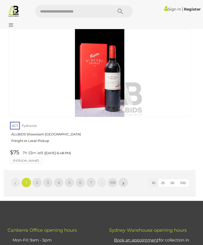
scroll to position [1651, 0]
click at [110, 177] on link "108" at bounding box center [112, 182] width 10 height 10
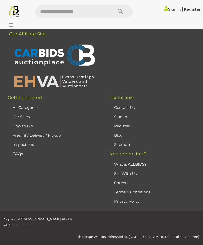
scroll to position [118, 0]
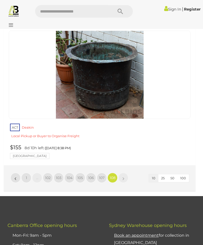
scroll to position [471, 0]
click at [92, 175] on span "106" at bounding box center [91, 177] width 6 height 5
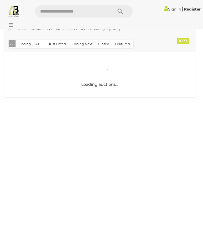
click at [102, 172] on div "Antique & Arts Online Auction In [GEOGRAPHIC_DATA] Alert this sale Location" at bounding box center [99, 122] width 199 height 393
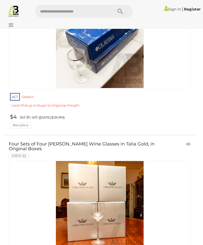
scroll to position [996, 0]
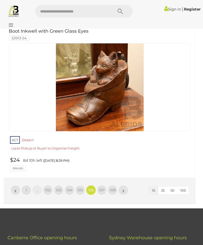
click at [78, 188] on span "105" at bounding box center [80, 190] width 6 height 5
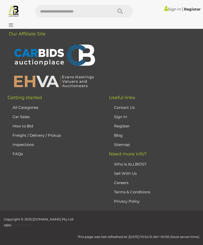
scroll to position [118, 0]
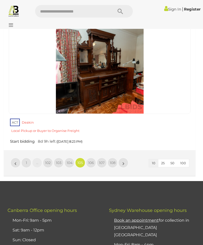
scroll to position [1571, 0]
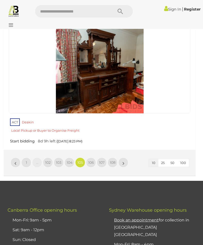
click at [68, 160] on span "104" at bounding box center [70, 162] width 6 height 5
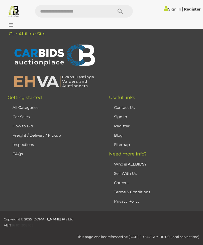
scroll to position [118, 0]
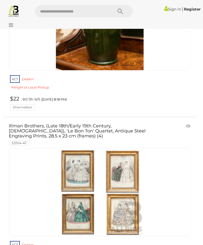
scroll to position [1313, 0]
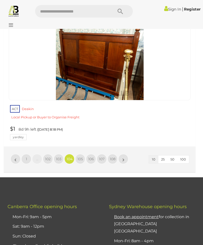
click at [57, 156] on span "103" at bounding box center [59, 158] width 6 height 5
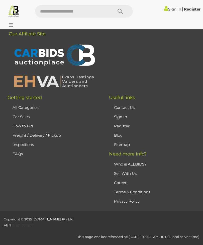
scroll to position [118, 0]
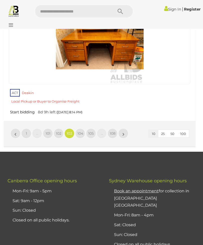
click at [56, 128] on link "102" at bounding box center [59, 133] width 10 height 10
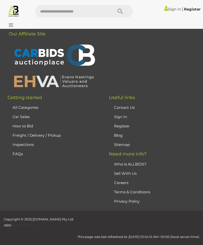
scroll to position [118, 0]
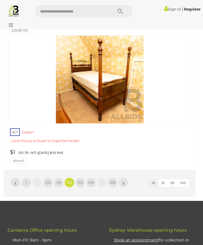
scroll to position [1577, 0]
click at [58, 180] on span "101" at bounding box center [58, 182] width 5 height 5
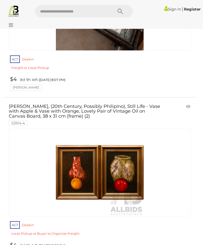
scroll to position [1510, 0]
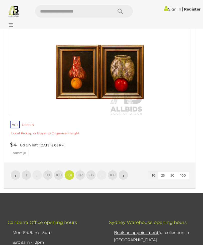
click at [59, 172] on span "100" at bounding box center [59, 174] width 6 height 5
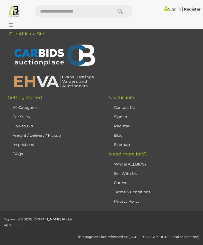
scroll to position [118, 0]
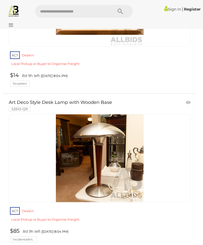
scroll to position [1528, 0]
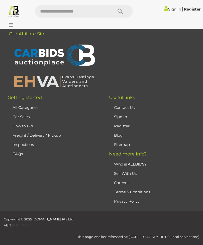
scroll to position [118, 0]
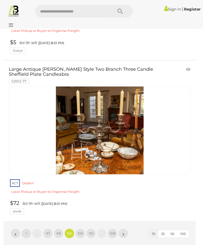
scroll to position [1541, 0]
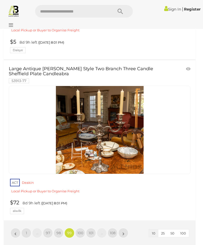
click at [57, 228] on link "98" at bounding box center [59, 233] width 10 height 10
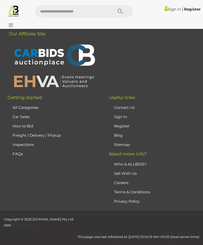
scroll to position [118, 0]
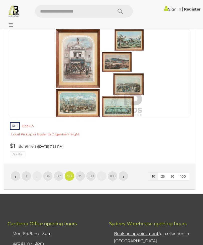
scroll to position [1616, 0]
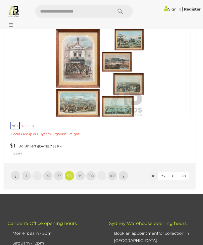
click at [57, 173] on span "97" at bounding box center [59, 175] width 4 height 5
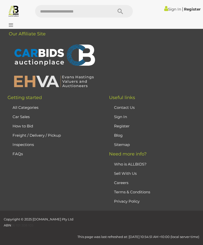
scroll to position [118, 0]
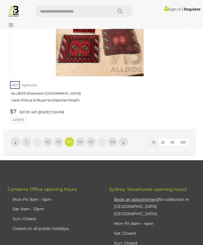
scroll to position [1660, 0]
click at [58, 137] on link "96" at bounding box center [59, 142] width 10 height 10
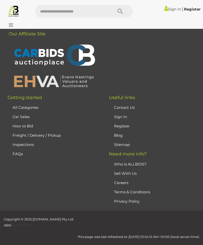
scroll to position [118, 0]
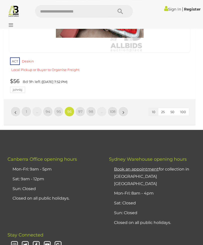
scroll to position [1694, 0]
click at [58, 109] on span "95" at bounding box center [59, 111] width 4 height 5
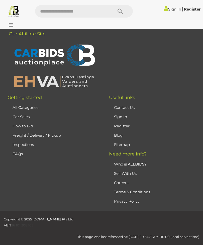
scroll to position [118, 0]
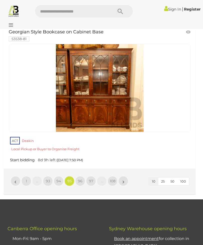
click at [60, 176] on link "94" at bounding box center [59, 181] width 10 height 10
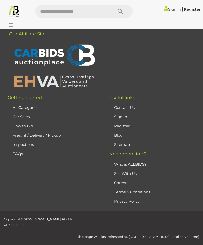
scroll to position [118, 0]
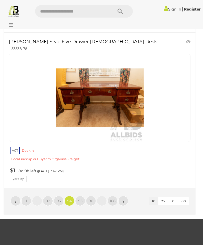
scroll to position [1585, 0]
click at [60, 198] on span "93" at bounding box center [59, 200] width 4 height 5
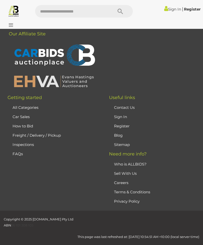
scroll to position [118, 0]
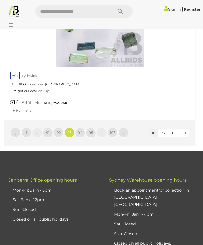
click at [57, 130] on span "92" at bounding box center [59, 132] width 4 height 5
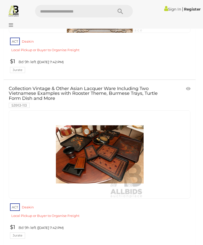
scroll to position [1529, 0]
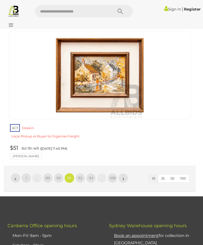
click at [58, 175] on span "90" at bounding box center [58, 177] width 5 height 5
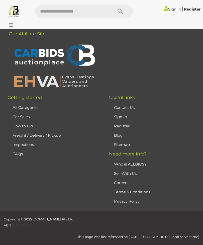
scroll to position [118, 0]
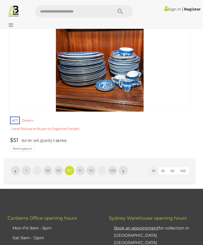
scroll to position [1614, 0]
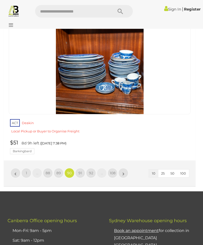
click at [59, 170] on span "89" at bounding box center [58, 172] width 5 height 5
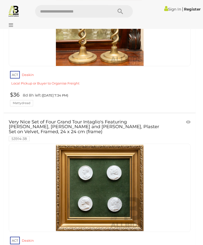
scroll to position [534, 0]
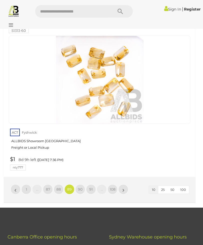
click at [56, 184] on link "88" at bounding box center [59, 189] width 10 height 10
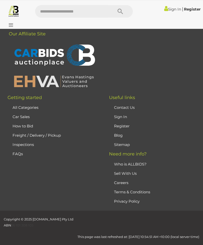
scroll to position [118, 0]
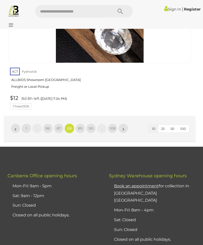
scroll to position [1661, 0]
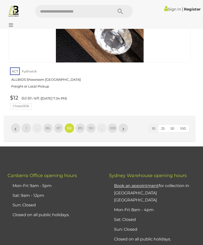
click at [58, 126] on span "87" at bounding box center [59, 128] width 4 height 5
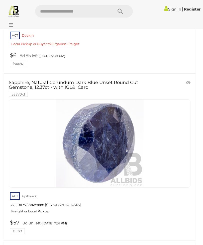
scroll to position [1377, 0]
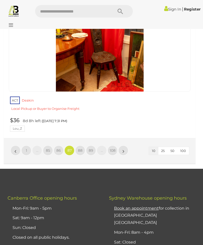
click at [56, 148] on span "86" at bounding box center [58, 150] width 5 height 5
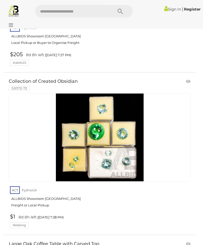
scroll to position [1226, 0]
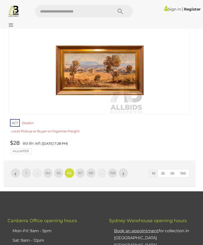
click at [57, 170] on span "85" at bounding box center [59, 172] width 4 height 5
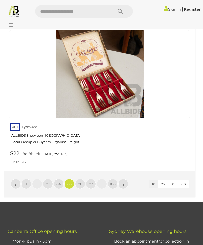
click at [58, 181] on span "84" at bounding box center [58, 183] width 5 height 5
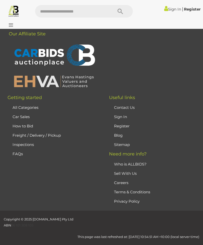
scroll to position [118, 0]
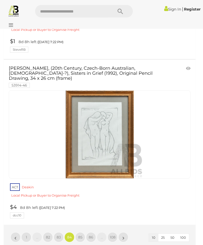
scroll to position [1546, 0]
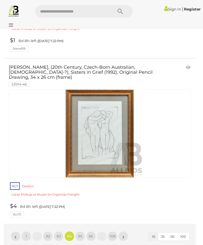
click at [61, 231] on link "83" at bounding box center [59, 236] width 10 height 10
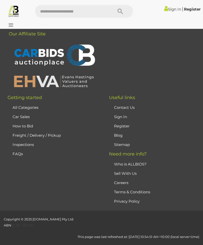
scroll to position [118, 0]
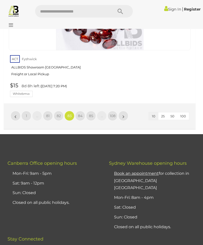
click at [57, 113] on span "82" at bounding box center [59, 115] width 4 height 5
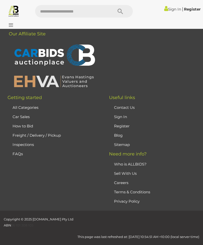
scroll to position [118, 0]
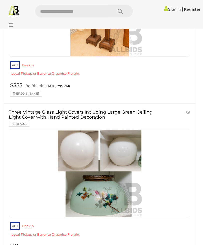
scroll to position [866, 0]
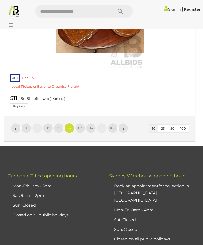
click at [59, 126] on span "81" at bounding box center [59, 128] width 4 height 5
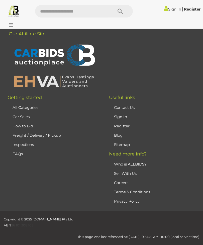
scroll to position [118, 0]
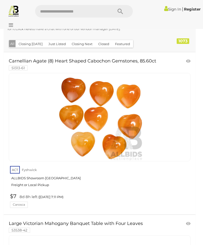
click at [14, 177] on link "ACT [GEOGRAPHIC_DATA] ALLBIDS Showroom Fyshwick Freight or Local Pickup" at bounding box center [100, 178] width 180 height 26
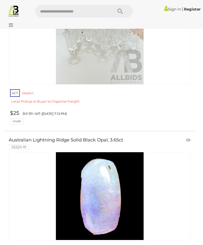
scroll to position [1156, 0]
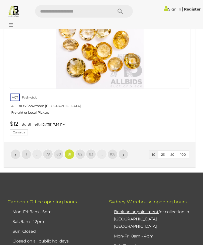
click at [59, 152] on span "80" at bounding box center [58, 154] width 5 height 5
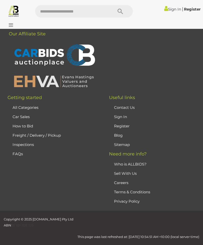
scroll to position [118, 0]
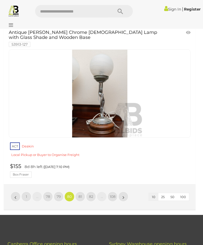
scroll to position [1589, 0]
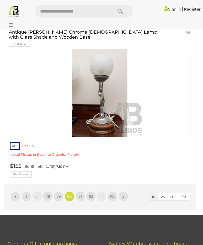
click at [58, 194] on span "79" at bounding box center [59, 196] width 4 height 5
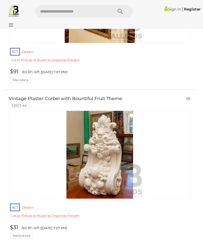
scroll to position [1519, 0]
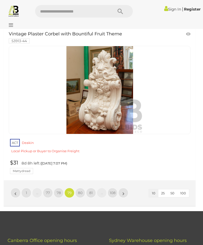
click at [57, 190] on span "78" at bounding box center [59, 192] width 4 height 5
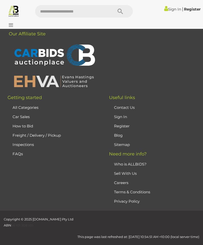
scroll to position [118, 0]
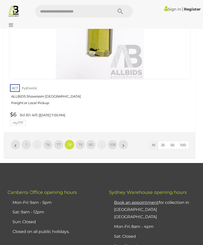
click at [57, 142] on span "77" at bounding box center [59, 144] width 4 height 5
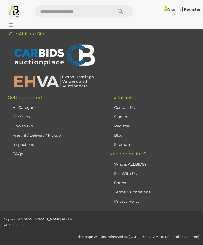
scroll to position [118, 0]
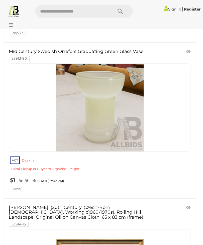
scroll to position [1438, 0]
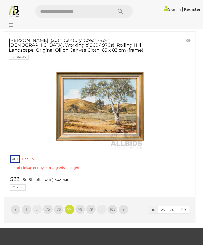
click at [58, 207] on span "76" at bounding box center [59, 209] width 4 height 5
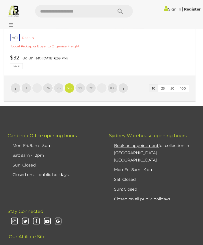
scroll to position [1708, 0]
click at [58, 85] on span "75" at bounding box center [59, 87] width 4 height 5
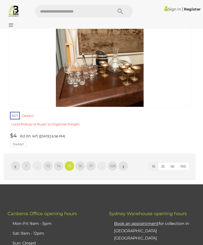
scroll to position [1616, 0]
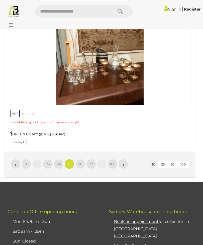
click at [58, 161] on span "74" at bounding box center [59, 163] width 4 height 5
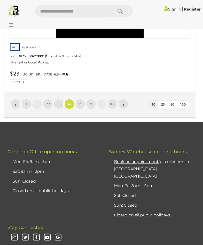
scroll to position [1689, 0]
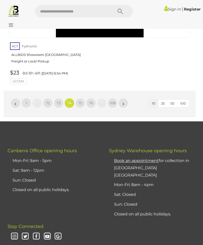
click at [58, 101] on span "73" at bounding box center [59, 103] width 4 height 5
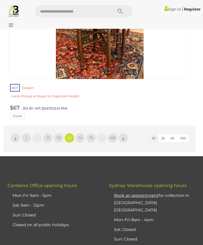
scroll to position [1661, 0]
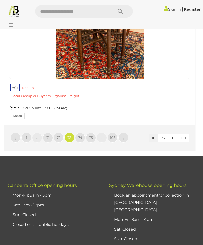
click at [57, 135] on span "72" at bounding box center [59, 137] width 4 height 5
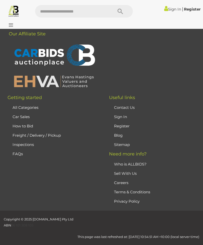
scroll to position [118, 0]
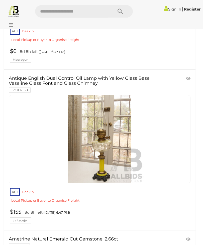
scroll to position [1067, 0]
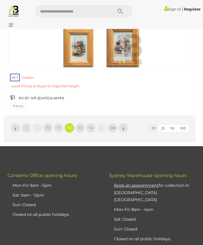
click at [58, 125] on span "71" at bounding box center [58, 127] width 3 height 5
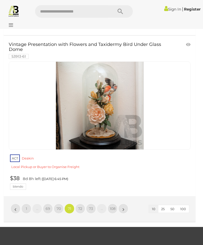
scroll to position [1569, 0]
click at [58, 206] on span "70" at bounding box center [59, 208] width 4 height 5
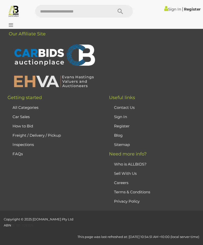
scroll to position [118, 0]
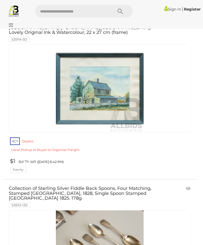
scroll to position [1440, 0]
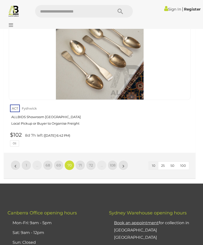
click at [57, 163] on span "69" at bounding box center [58, 165] width 5 height 5
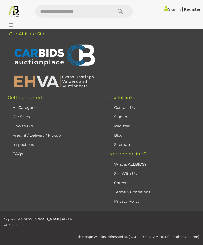
scroll to position [118, 0]
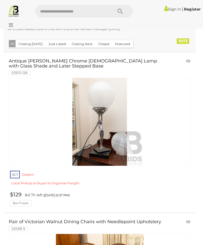
scroll to position [125, 0]
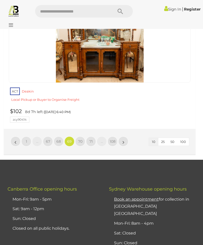
click at [57, 139] on span "68" at bounding box center [58, 141] width 5 height 5
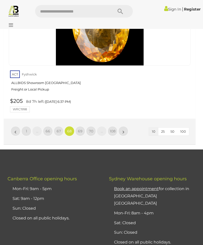
scroll to position [1669, 0]
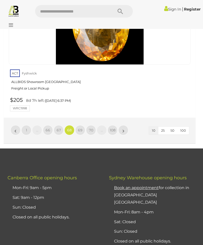
click at [68, 125] on link "68" at bounding box center [69, 130] width 10 height 10
click at [68, 128] on span "68" at bounding box center [69, 130] width 5 height 5
click at [69, 125] on link "68" at bounding box center [69, 130] width 10 height 10
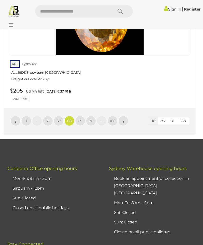
click at [57, 118] on span "67" at bounding box center [59, 120] width 4 height 5
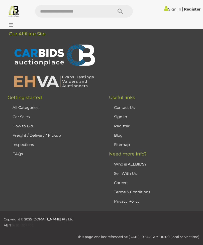
scroll to position [118, 0]
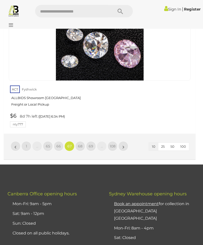
scroll to position [1641, 0]
click at [57, 144] on span "66" at bounding box center [58, 146] width 5 height 5
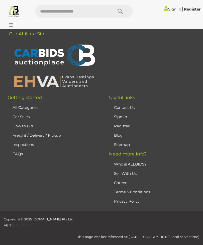
scroll to position [118, 0]
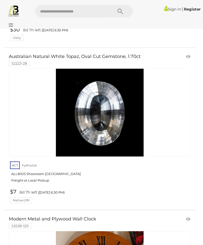
scroll to position [928, 0]
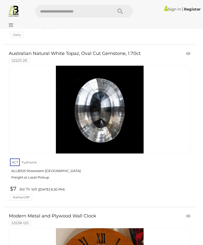
click at [10, 157] on link "ACT [GEOGRAPHIC_DATA] ALLBIDS Showroom Fyshwick Freight or Local Pickup" at bounding box center [100, 170] width 180 height 26
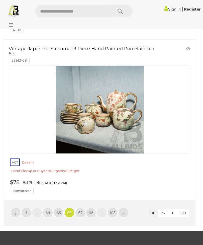
scroll to position [1578, 0]
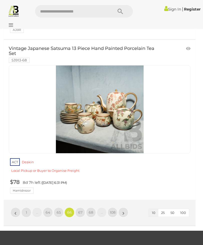
click at [60, 210] on span "65" at bounding box center [59, 212] width 4 height 5
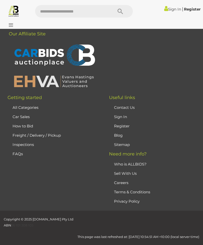
scroll to position [118, 0]
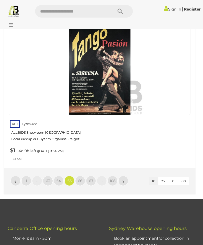
click at [57, 175] on link "64" at bounding box center [59, 180] width 10 height 10
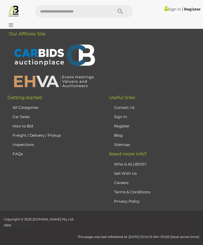
scroll to position [118, 0]
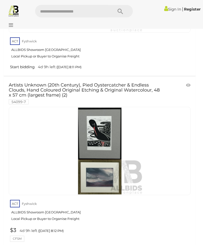
scroll to position [576, 0]
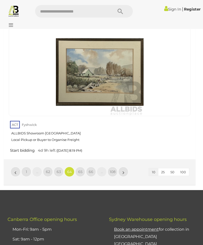
click at [57, 169] on span "63" at bounding box center [59, 171] width 4 height 5
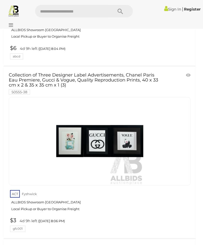
scroll to position [1244, 0]
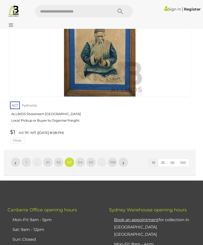
click at [60, 160] on span "62" at bounding box center [59, 162] width 4 height 5
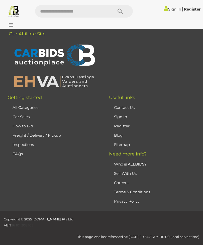
scroll to position [118, 0]
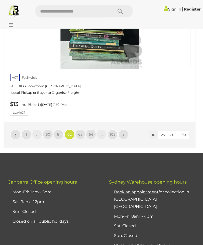
scroll to position [1665, 0]
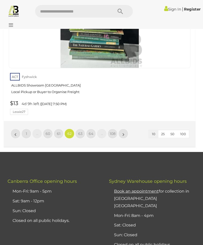
click at [59, 128] on link "61" at bounding box center [59, 133] width 10 height 10
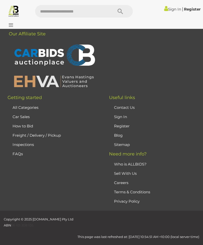
scroll to position [118, 0]
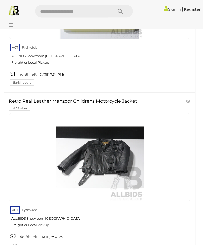
scroll to position [1193, 0]
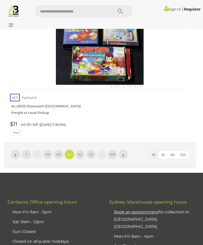
click at [58, 152] on span "60" at bounding box center [58, 154] width 5 height 5
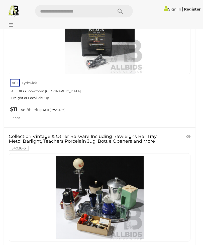
scroll to position [1310, 0]
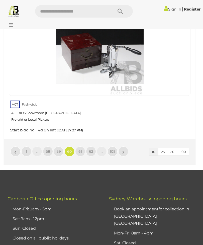
click at [57, 149] on span "59" at bounding box center [59, 151] width 4 height 5
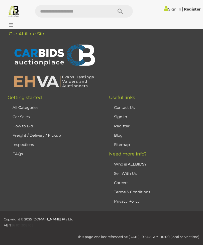
scroll to position [118, 0]
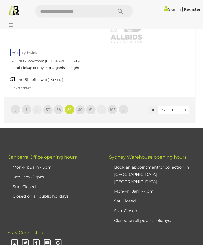
scroll to position [1684, 0]
click at [59, 104] on link "58" at bounding box center [59, 109] width 10 height 10
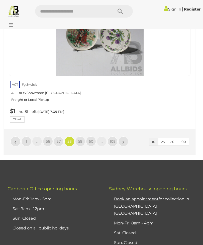
click at [55, 136] on link "57" at bounding box center [59, 141] width 10 height 10
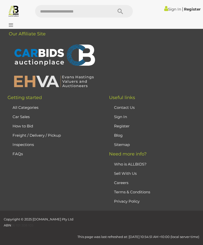
scroll to position [118, 0]
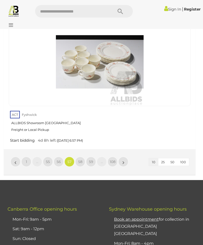
scroll to position [1625, 0]
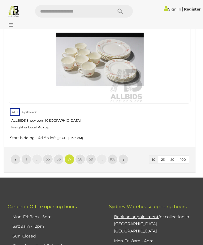
click at [59, 157] on span "56" at bounding box center [59, 159] width 4 height 5
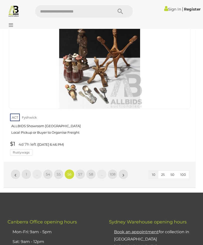
scroll to position [1635, 0]
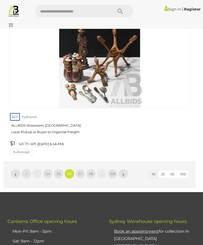
click at [58, 171] on span "55" at bounding box center [59, 173] width 4 height 5
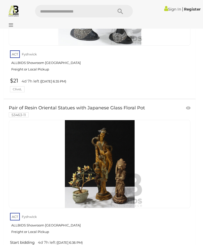
scroll to position [1378, 0]
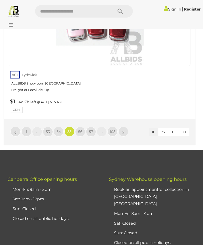
click at [57, 129] on span "54" at bounding box center [59, 131] width 4 height 5
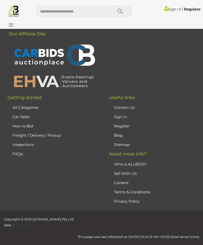
scroll to position [118, 0]
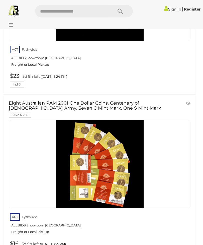
scroll to position [405, 0]
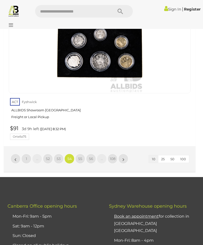
click at [58, 156] on span "53" at bounding box center [59, 158] width 4 height 5
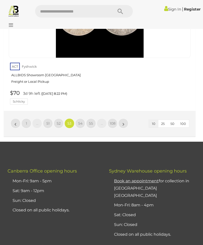
click at [59, 121] on span "52" at bounding box center [59, 123] width 4 height 5
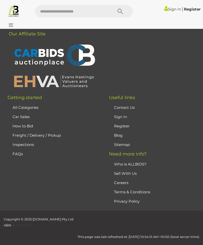
scroll to position [118, 0]
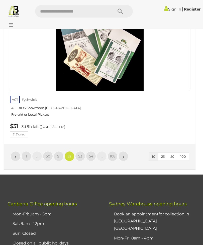
click at [58, 151] on link "51" at bounding box center [59, 156] width 10 height 10
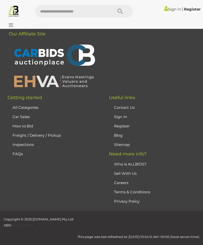
scroll to position [118, 0]
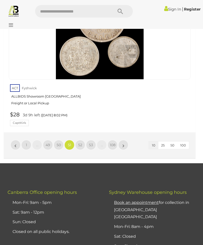
click at [57, 142] on span "50" at bounding box center [59, 144] width 4 height 5
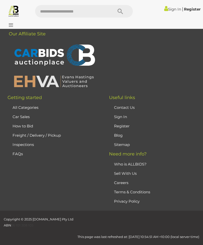
scroll to position [118, 0]
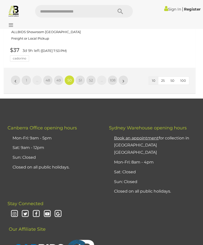
click at [59, 78] on span "49" at bounding box center [58, 80] width 5 height 5
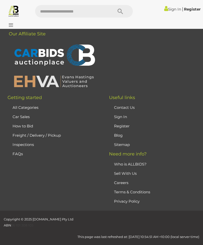
scroll to position [118, 0]
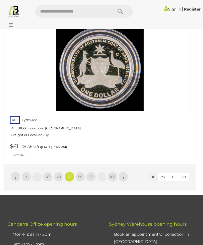
click at [58, 174] on span "48" at bounding box center [58, 176] width 5 height 5
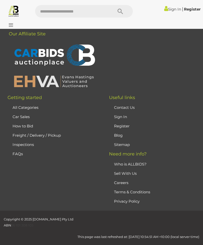
scroll to position [118, 0]
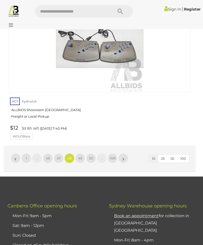
click at [58, 156] on span "47" at bounding box center [59, 158] width 4 height 5
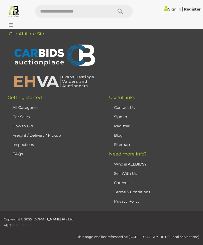
scroll to position [118, 0]
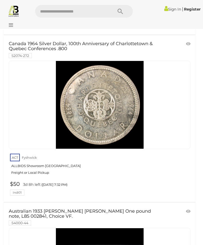
scroll to position [1450, 0]
